Goal: Task Accomplishment & Management: Manage account settings

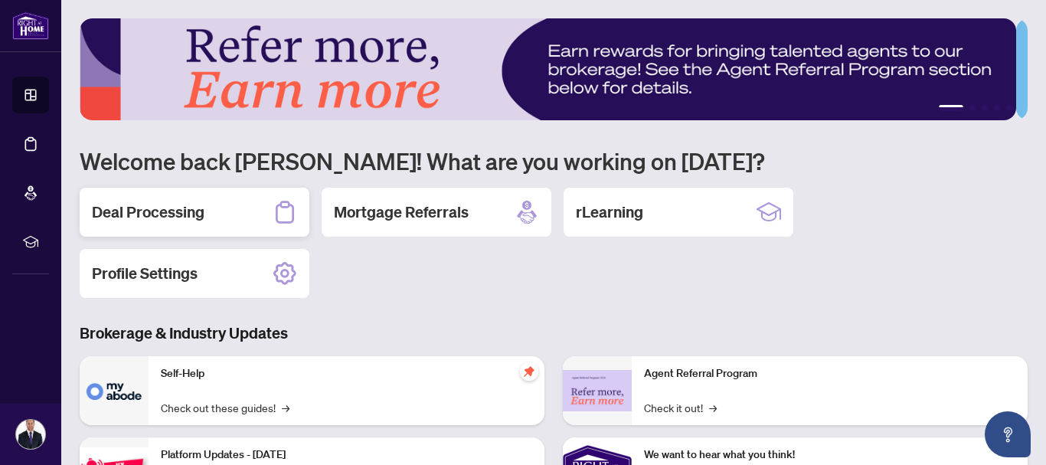
click at [175, 214] on h2 "Deal Processing" at bounding box center [148, 211] width 113 height 21
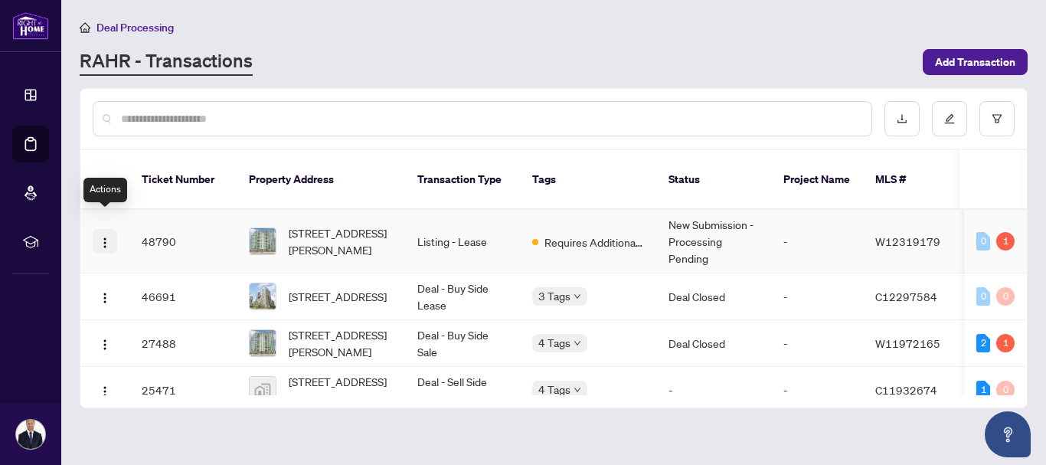
click at [106, 237] on img "button" at bounding box center [105, 243] width 12 height 12
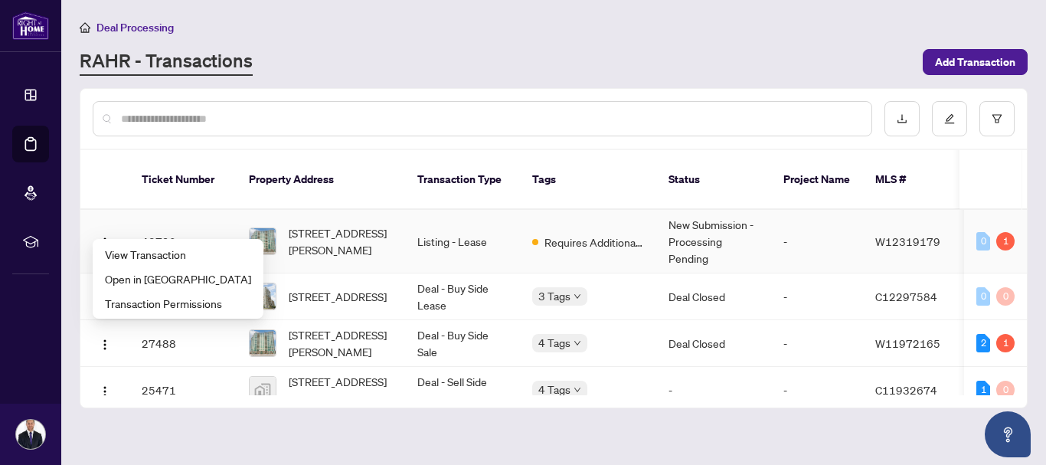
click at [275, 228] on img at bounding box center [263, 241] width 26 height 26
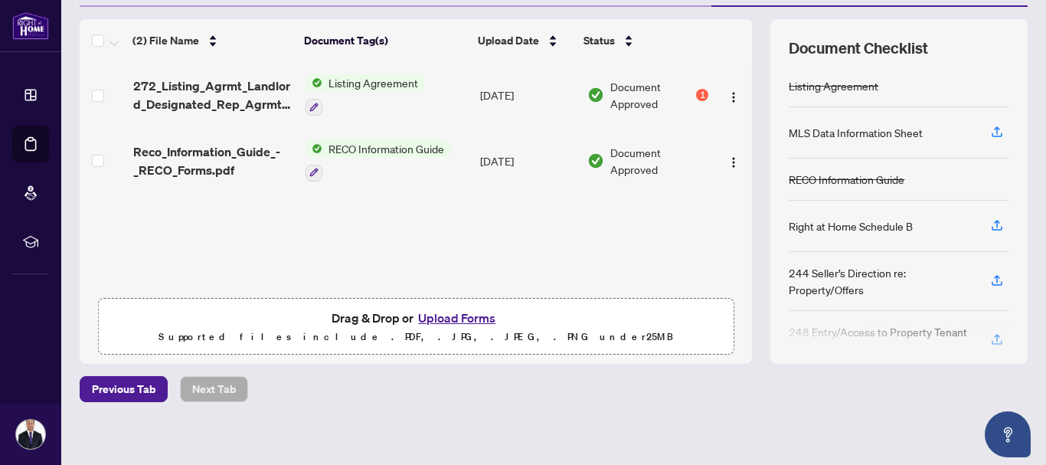
scroll to position [199, 0]
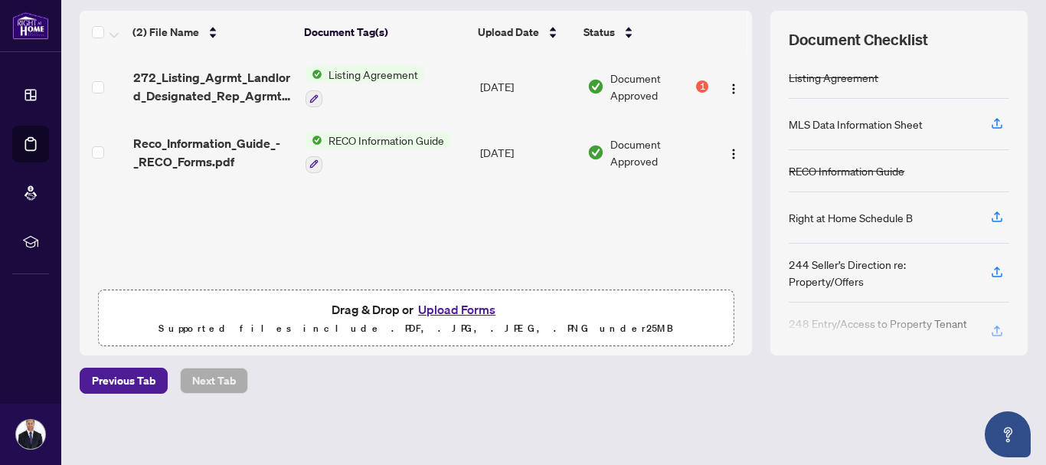
click at [449, 308] on button "Upload Forms" at bounding box center [457, 309] width 87 height 20
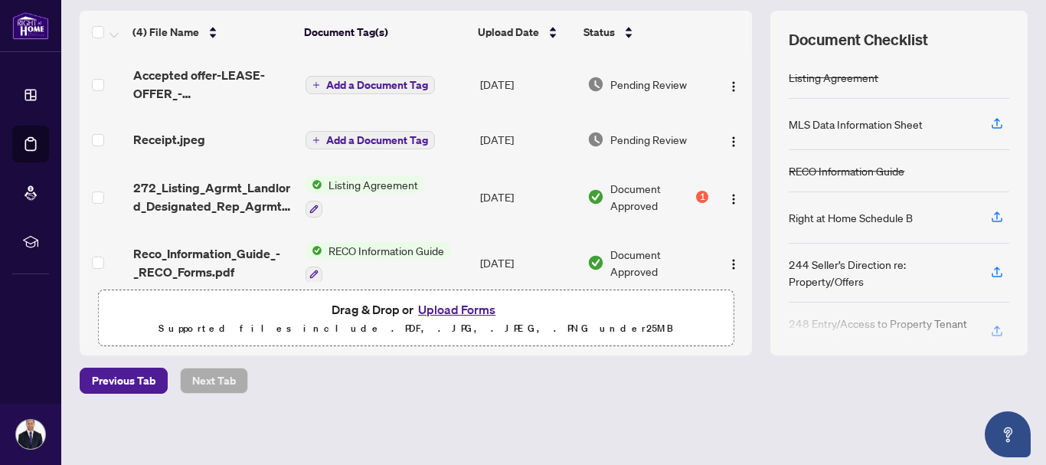
click at [380, 91] on button "Add a Document Tag" at bounding box center [370, 85] width 129 height 18
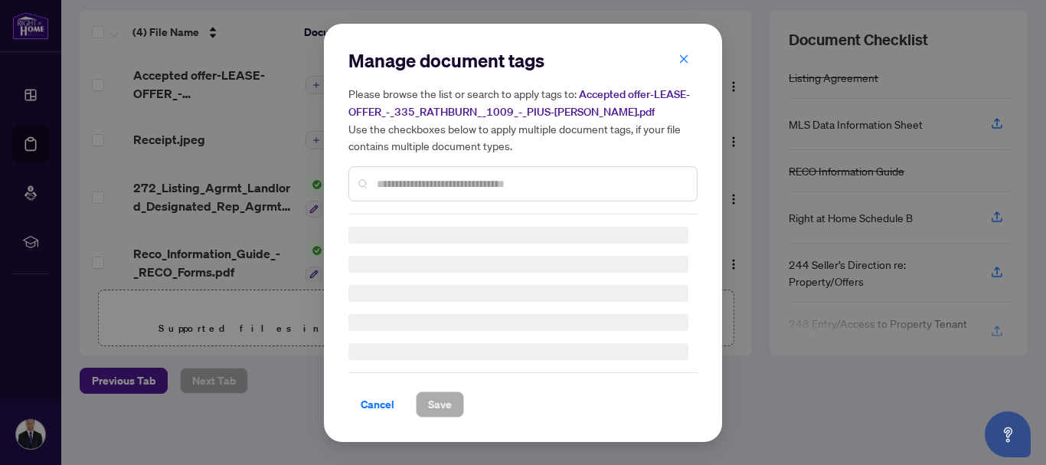
click at [444, 188] on div "Manage document tags Please browse the list or search to apply tags to: Accepte…" at bounding box center [522, 131] width 349 height 166
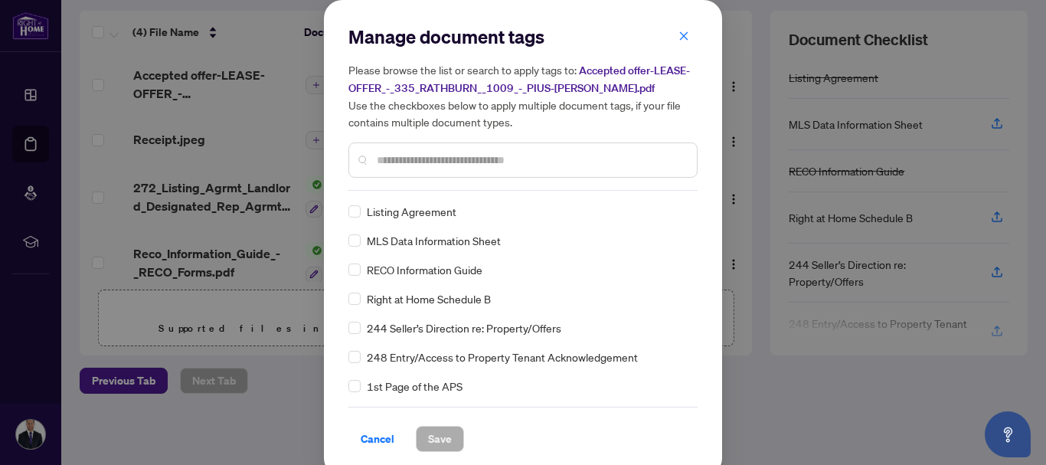
click at [457, 154] on input "text" at bounding box center [531, 160] width 308 height 17
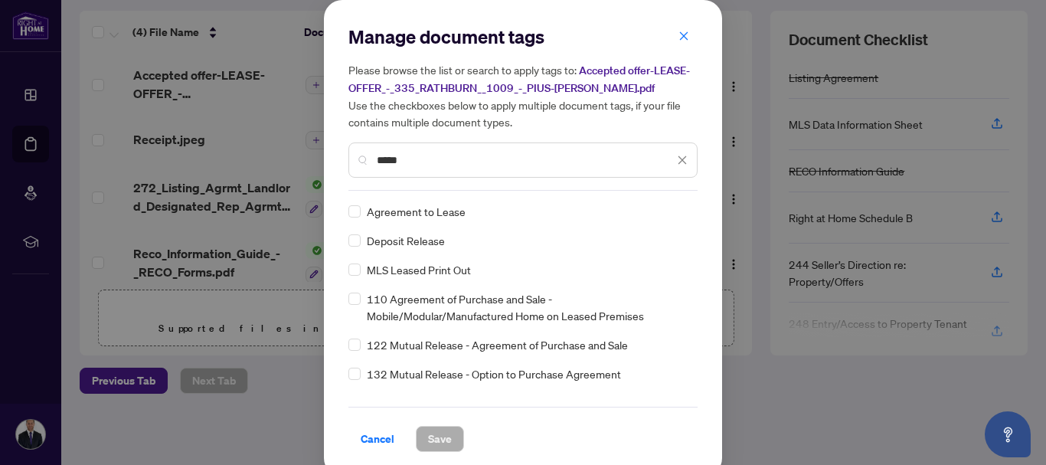
type input "*****"
click at [442, 439] on span "Save" at bounding box center [440, 439] width 24 height 25
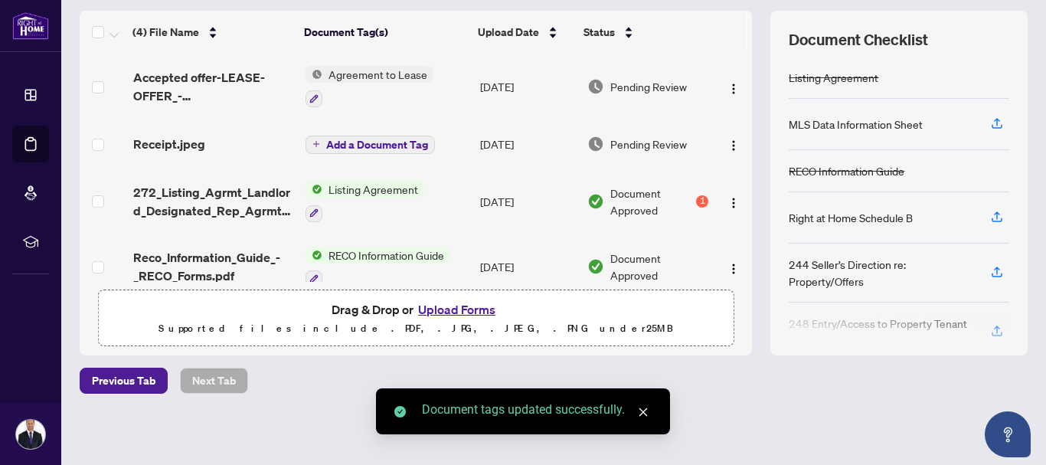
click at [378, 142] on span "Add a Document Tag" at bounding box center [377, 144] width 102 height 11
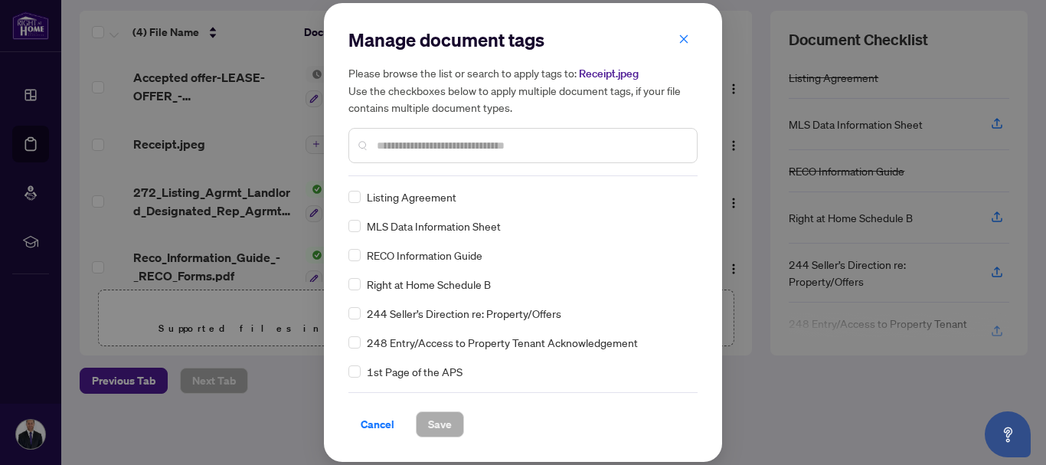
click at [444, 146] on input "text" at bounding box center [531, 145] width 308 height 17
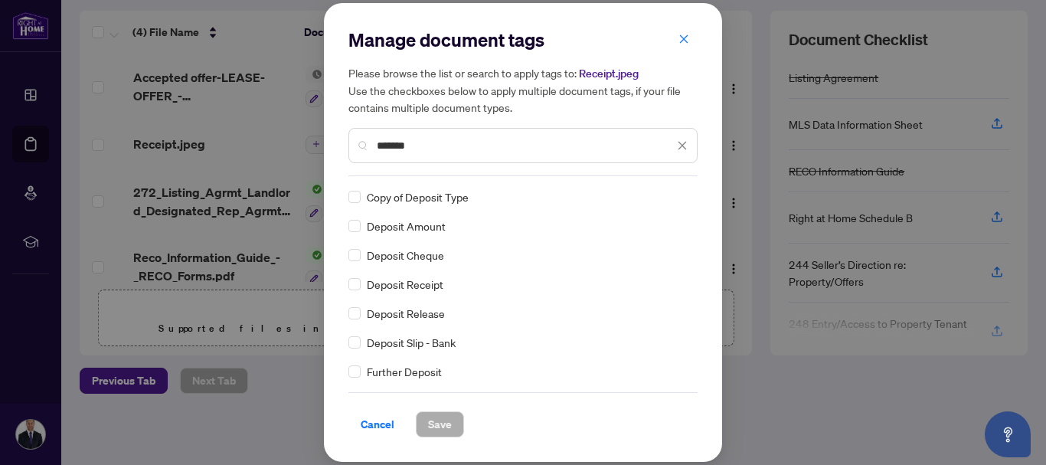
type input "*******"
click at [446, 424] on span "Save" at bounding box center [440, 424] width 24 height 25
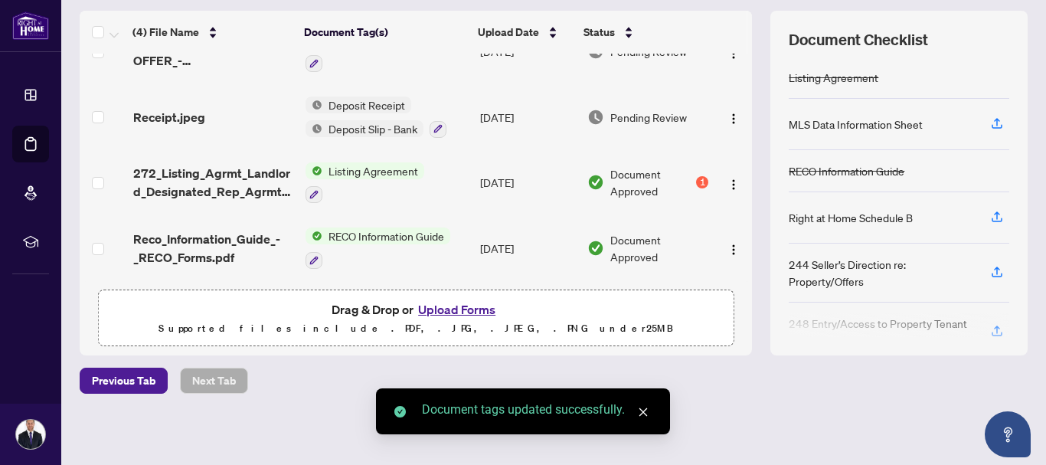
scroll to position [0, 0]
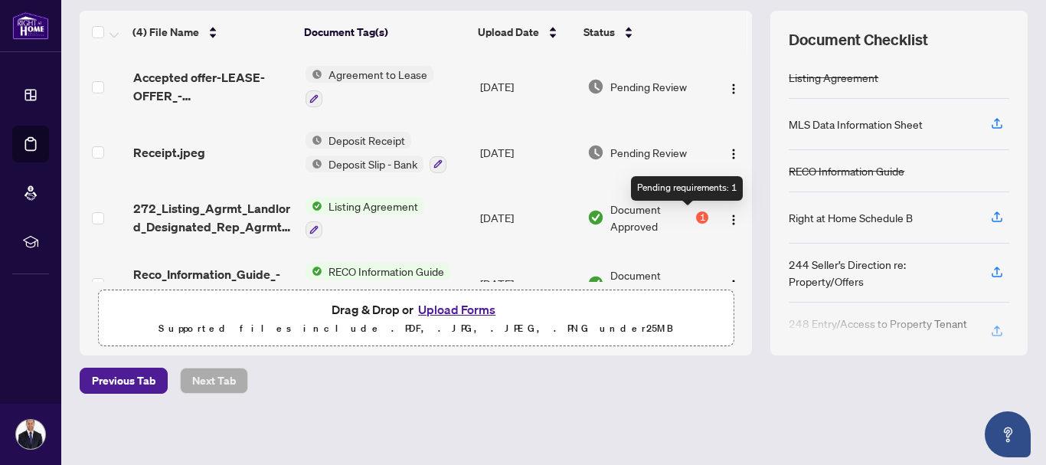
click at [696, 211] on div "1" at bounding box center [702, 217] width 12 height 12
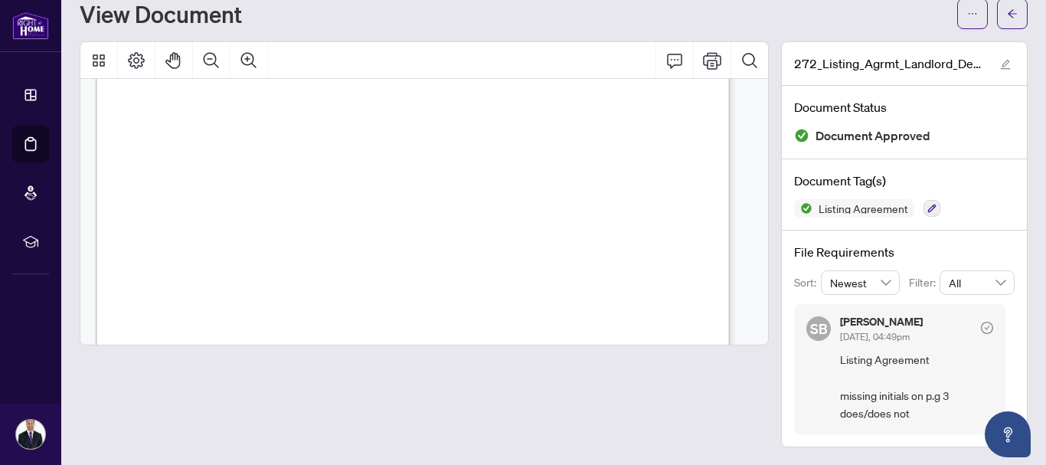
scroll to position [3951, 0]
click at [554, 392] on div at bounding box center [424, 244] width 689 height 406
